Goal: Obtain resource: Download file/media

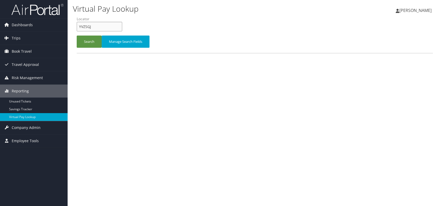
drag, startPoint x: 93, startPoint y: 25, endPoint x: 77, endPoint y: 24, distance: 15.9
click at [77, 24] on input "YVZSGJ" at bounding box center [100, 27] width 46 height 10
drag, startPoint x: 0, startPoint y: 0, endPoint x: 89, endPoint y: 24, distance: 92.3
paste input "KXMYXM"
click at [88, 27] on input "KXMYXM" at bounding box center [100, 27] width 46 height 10
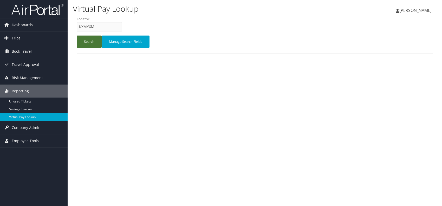
type input "KXMYXM"
click at [86, 40] on button "Search" at bounding box center [89, 42] width 25 height 12
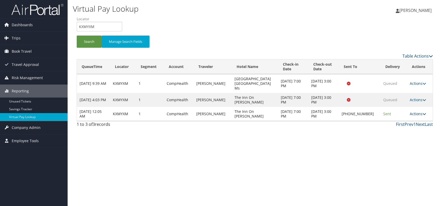
click at [417, 112] on link "Actions" at bounding box center [418, 114] width 16 height 5
click at [396, 125] on link "Logs" at bounding box center [401, 125] width 44 height 9
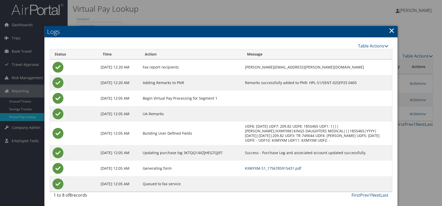
click at [278, 169] on link "KXMYXM-S1_1756785915431.pdf" at bounding box center [273, 168] width 56 height 5
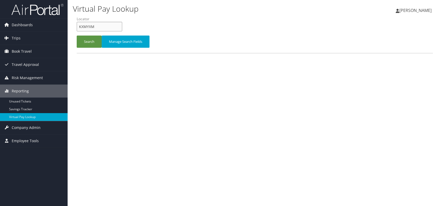
drag, startPoint x: 93, startPoint y: 24, endPoint x: 76, endPoint y: 24, distance: 16.6
click at [77, 24] on input "KXMYXM" at bounding box center [100, 27] width 46 height 10
paste input "WZRWYL"
click at [88, 27] on input "WZRWYL" at bounding box center [100, 27] width 46 height 10
type input "WZRWYL"
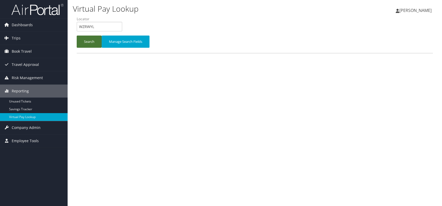
click at [90, 42] on button "Search" at bounding box center [89, 42] width 25 height 12
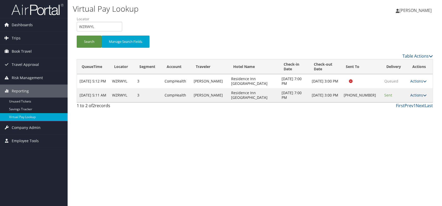
click at [418, 94] on link "Actions" at bounding box center [418, 95] width 16 height 5
click at [404, 113] on link "Logs" at bounding box center [401, 111] width 44 height 9
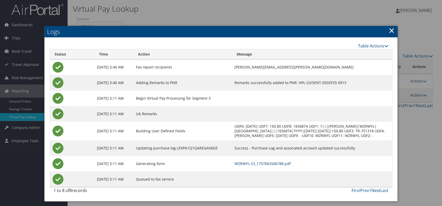
click at [291, 166] on link "WZRWYL-S3_1757063506788.pdf" at bounding box center [263, 163] width 56 height 5
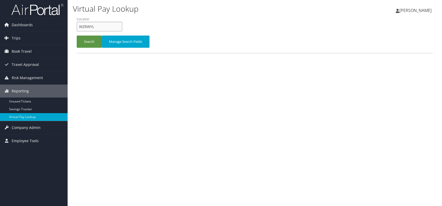
drag, startPoint x: 90, startPoint y: 27, endPoint x: 78, endPoint y: 28, distance: 12.3
click at [78, 28] on input "WZRWYL" at bounding box center [100, 27] width 46 height 10
paste input "AIRJXF"
click at [88, 24] on input "AIRJXF" at bounding box center [100, 27] width 46 height 10
type input "AIRJXF"
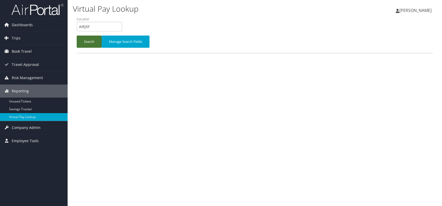
click at [83, 42] on button "Search" at bounding box center [89, 42] width 25 height 12
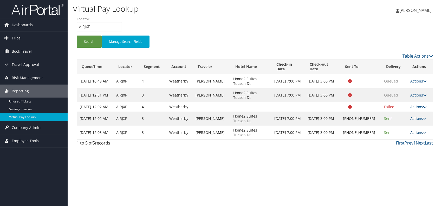
click at [418, 132] on link "Actions" at bounding box center [418, 132] width 16 height 5
click at [388, 150] on link "Logs" at bounding box center [401, 149] width 44 height 9
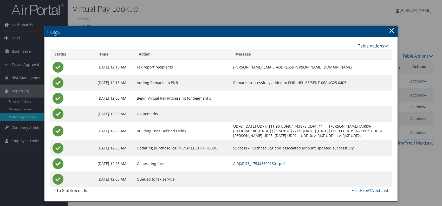
click at [250, 166] on link "AIRJXF-S3_1754453002301.pdf" at bounding box center [259, 163] width 52 height 5
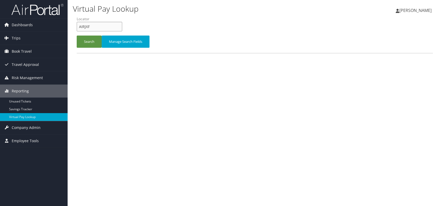
drag, startPoint x: 92, startPoint y: 25, endPoint x: 76, endPoint y: 26, distance: 15.6
click at [77, 25] on form "QueueTime Locator AIRJXF Segment Account Traveler Hotel Name Check-in Date Chec…" at bounding box center [255, 34] width 356 height 36
paste input "AUMPS"
click at [87, 26] on input "AUMPSF" at bounding box center [100, 27] width 46 height 10
type input "AUMPSF"
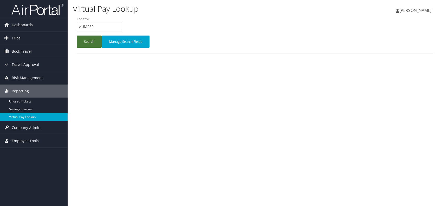
click at [77, 41] on button "Search" at bounding box center [89, 42] width 25 height 12
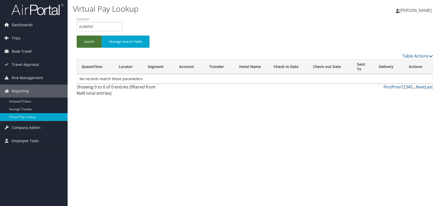
click at [89, 42] on button "Search" at bounding box center [89, 42] width 25 height 12
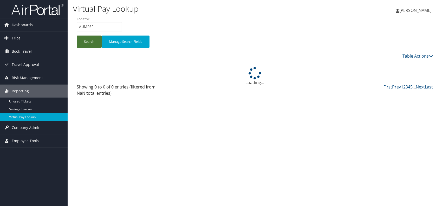
click at [89, 42] on button "Search" at bounding box center [89, 42] width 25 height 12
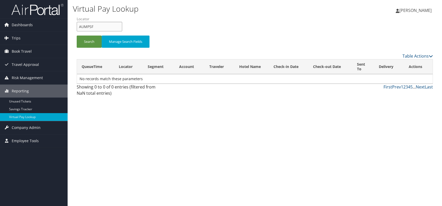
click at [79, 26] on input "AUMPSF" at bounding box center [100, 27] width 46 height 10
click at [87, 43] on button "Search" at bounding box center [89, 42] width 25 height 12
drag, startPoint x: 257, startPoint y: 150, endPoint x: 259, endPoint y: 144, distance: 5.6
click at [257, 150] on div "Virtual Pay Lookup Romina Kwock Romina Kwock My Settings Travel Agency Contacts…" at bounding box center [255, 103] width 374 height 206
click at [23, 35] on link "Trips" at bounding box center [34, 38] width 68 height 13
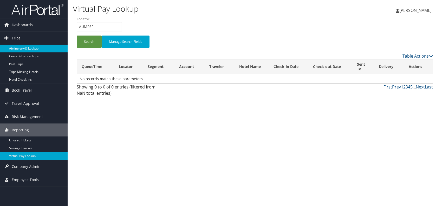
click at [24, 48] on link "Airtinerary® Lookup" at bounding box center [34, 49] width 68 height 8
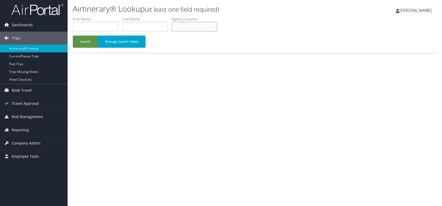
paste input "AUMPSF"
click at [184, 27] on input "AUMPSF" at bounding box center [195, 27] width 46 height 10
type input "AUMPSF"
click at [81, 36] on button "Search" at bounding box center [85, 42] width 25 height 12
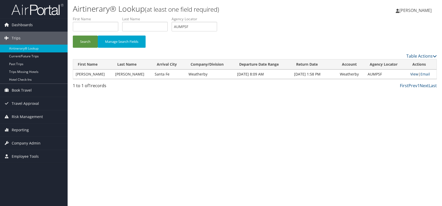
click at [413, 72] on link "View" at bounding box center [414, 74] width 8 height 5
click at [19, 131] on span "Reporting" at bounding box center [20, 130] width 17 height 13
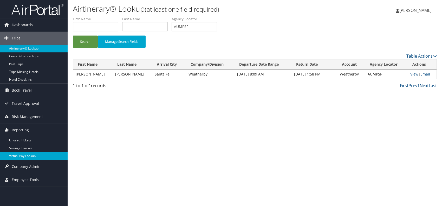
click at [28, 157] on link "Virtual Pay Lookup" at bounding box center [34, 156] width 68 height 8
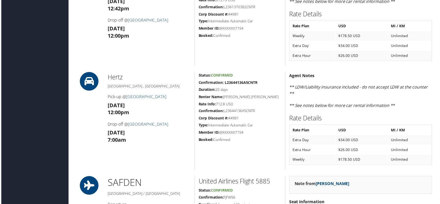
scroll to position [442, 0]
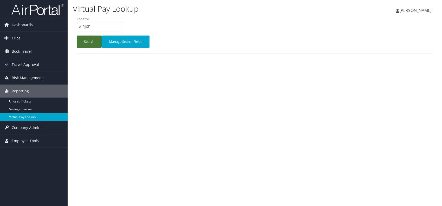
type input "AIRJXF"
click at [86, 42] on button "Search" at bounding box center [89, 42] width 25 height 12
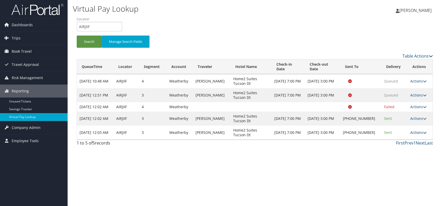
click at [421, 133] on link "Actions" at bounding box center [418, 132] width 16 height 5
click at [394, 148] on link "Logs" at bounding box center [401, 149] width 44 height 9
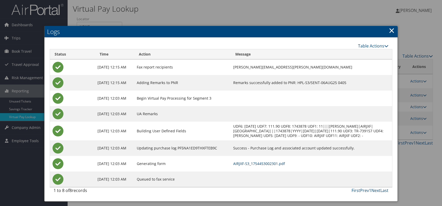
click at [268, 166] on link "AIRJXF-S3_1754453002301.pdf" at bounding box center [259, 163] width 52 height 5
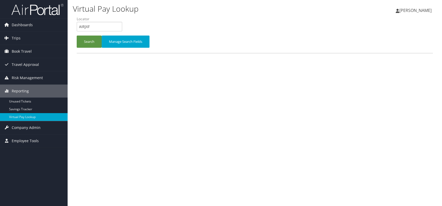
click at [78, 25] on input "AIRJXF" at bounding box center [100, 27] width 46 height 10
click at [88, 24] on input "KXMYXM" at bounding box center [100, 27] width 46 height 10
type input "KXMYXM"
click at [83, 42] on button "Search" at bounding box center [89, 42] width 25 height 12
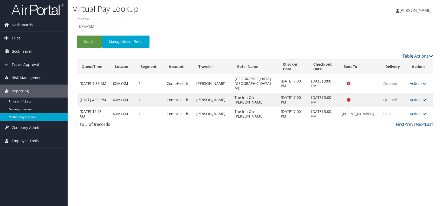
click at [416, 107] on td "Actions Resend Logs Delivery Information View Itinerary" at bounding box center [419, 114] width 25 height 14
click at [418, 112] on link "Actions" at bounding box center [418, 114] width 16 height 5
click at [401, 122] on link "Logs" at bounding box center [401, 125] width 44 height 9
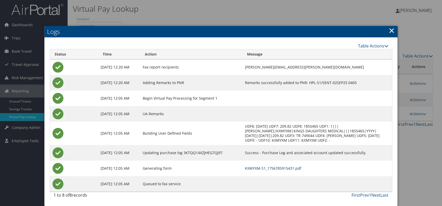
click at [283, 167] on link "KXMYXM-S1_1756785915431.pdf" at bounding box center [273, 168] width 56 height 5
